Goal: Transaction & Acquisition: Subscribe to service/newsletter

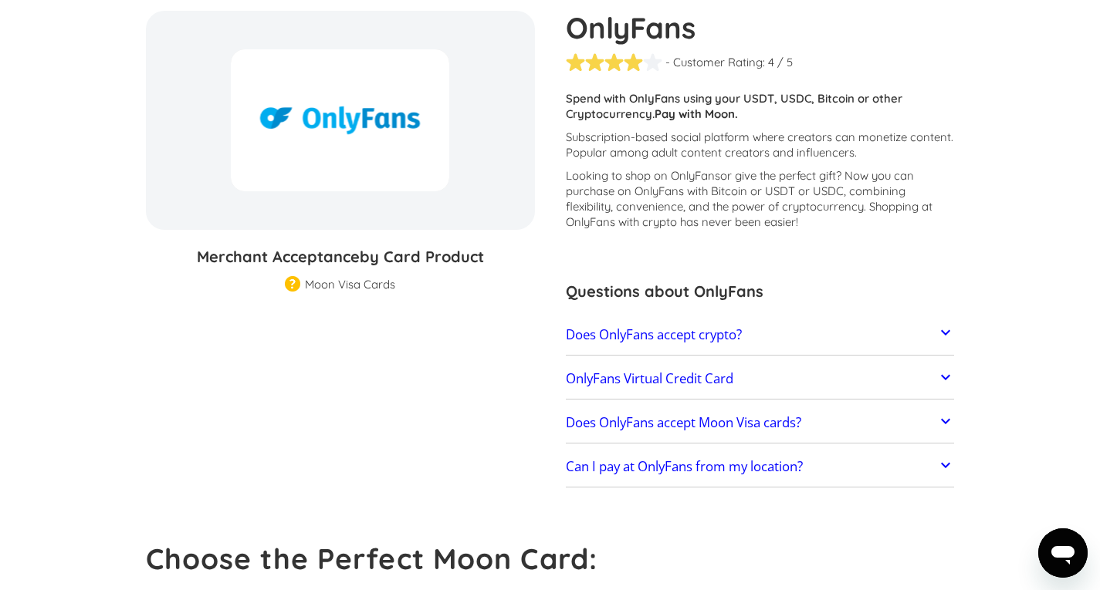
scroll to position [154, 0]
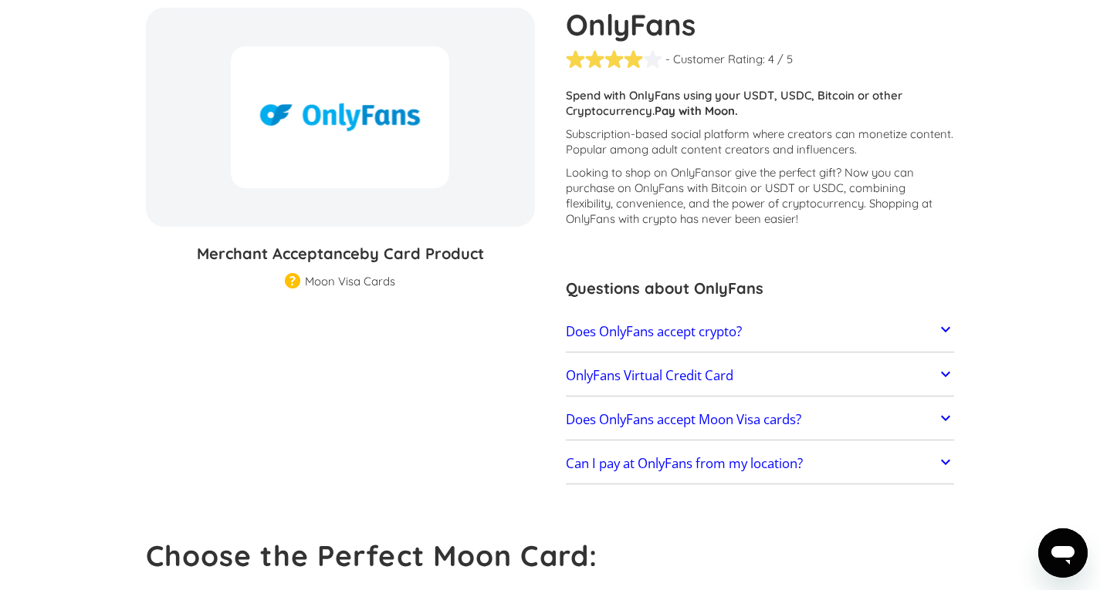
click at [945, 330] on icon at bounding box center [945, 329] width 19 height 19
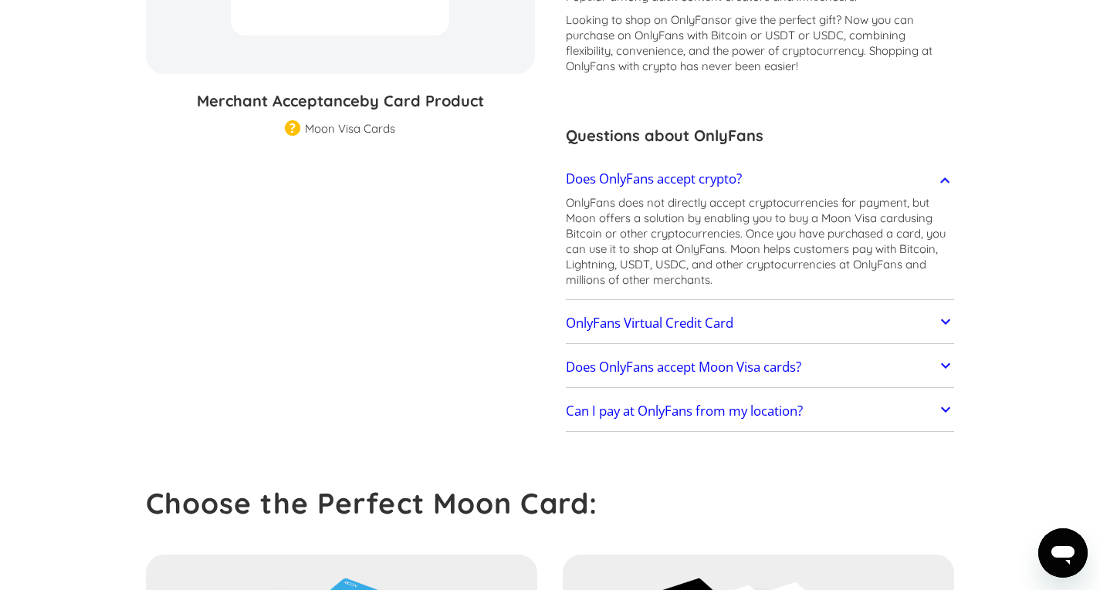
scroll to position [307, 0]
click at [945, 320] on icon at bounding box center [945, 321] width 19 height 19
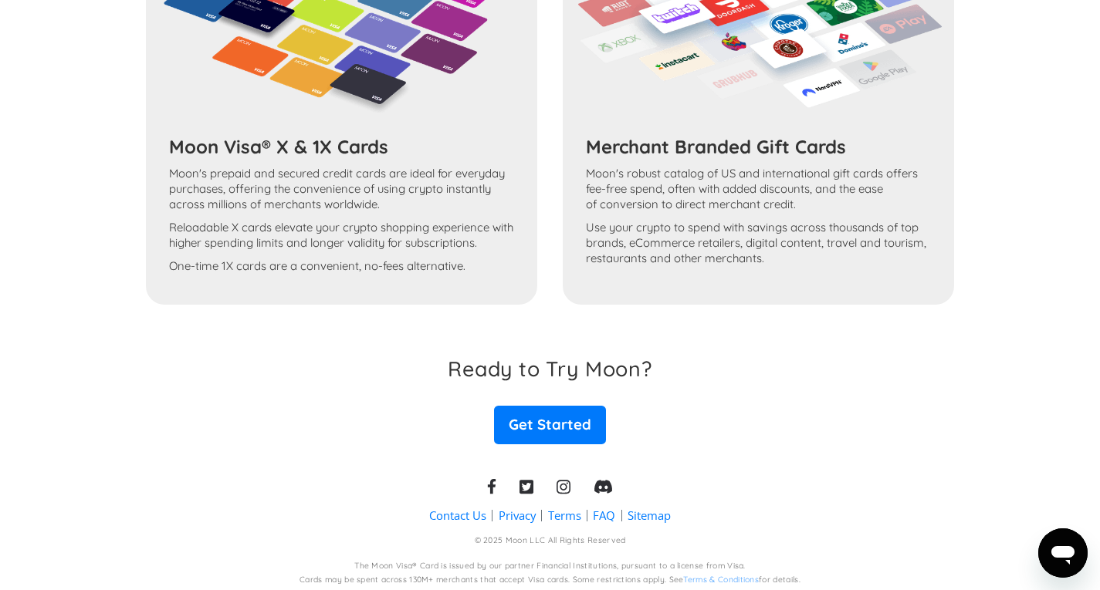
scroll to position [1100, 0]
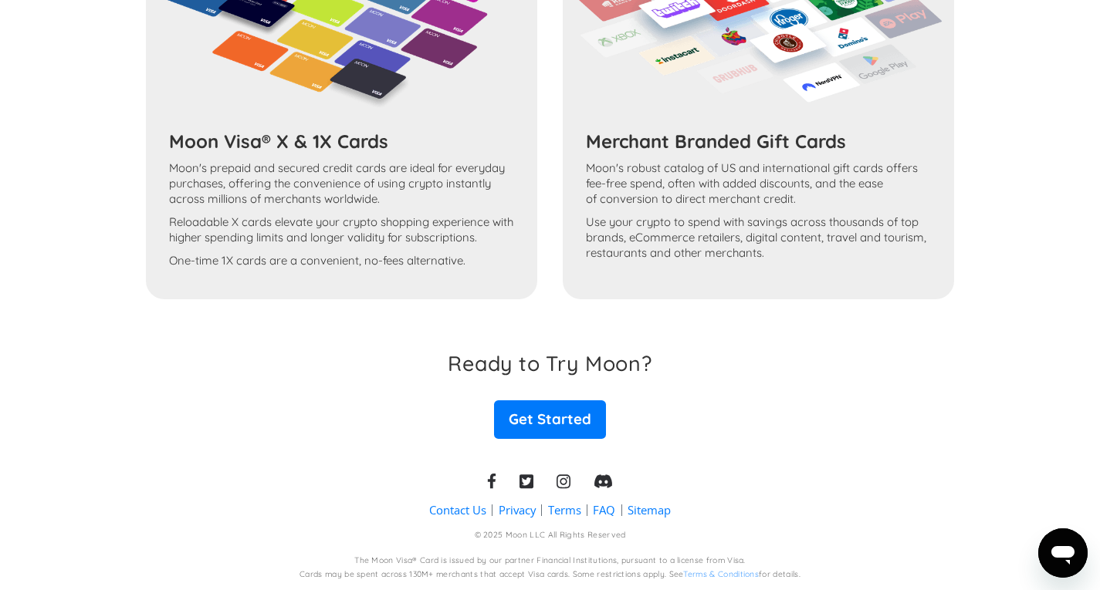
click at [802, 215] on p "Use your crypto to spend with savings across thousands of top brands, eCommerce…" at bounding box center [758, 238] width 345 height 46
click at [584, 421] on link "Get Started" at bounding box center [549, 420] width 111 height 39
